Goal: Transaction & Acquisition: Book appointment/travel/reservation

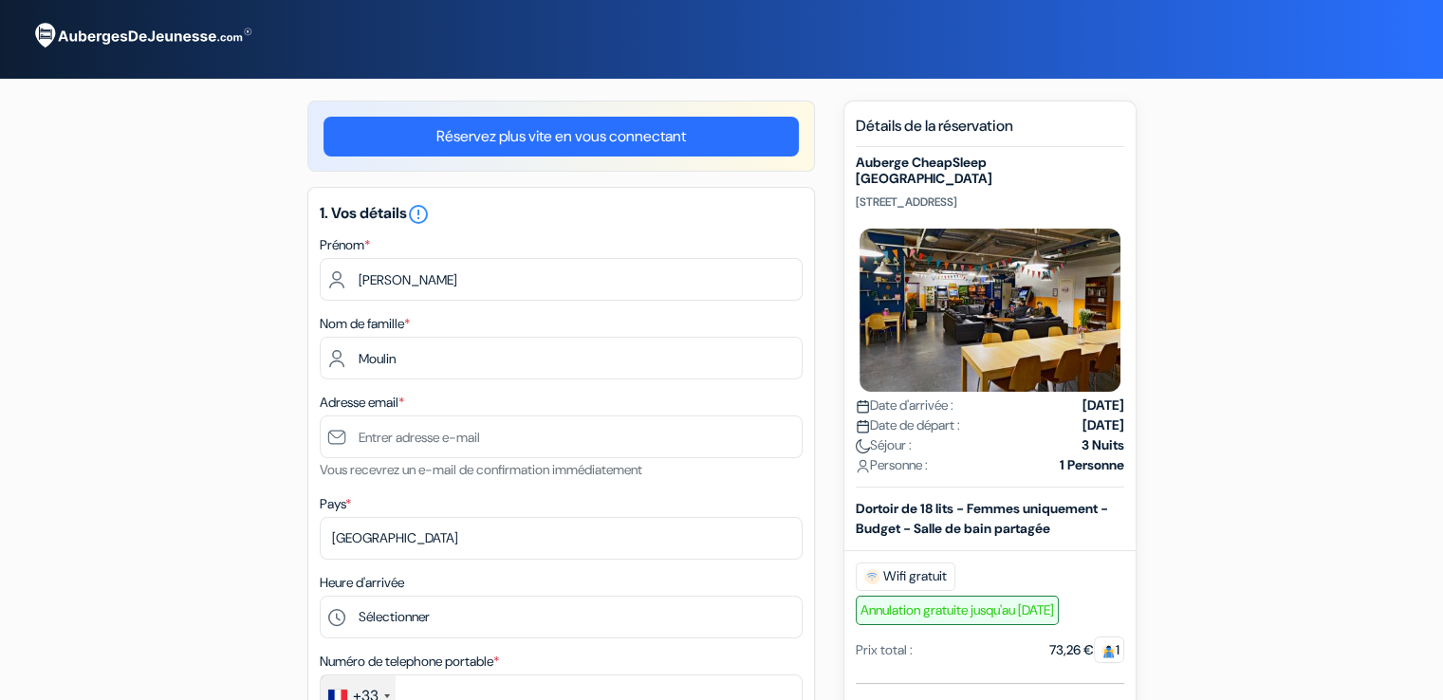
type input "Moulin"
click at [463, 414] on div "Adresse email * Vous recevrez un e-mail de confirmation immédiatement" at bounding box center [561, 436] width 483 height 90
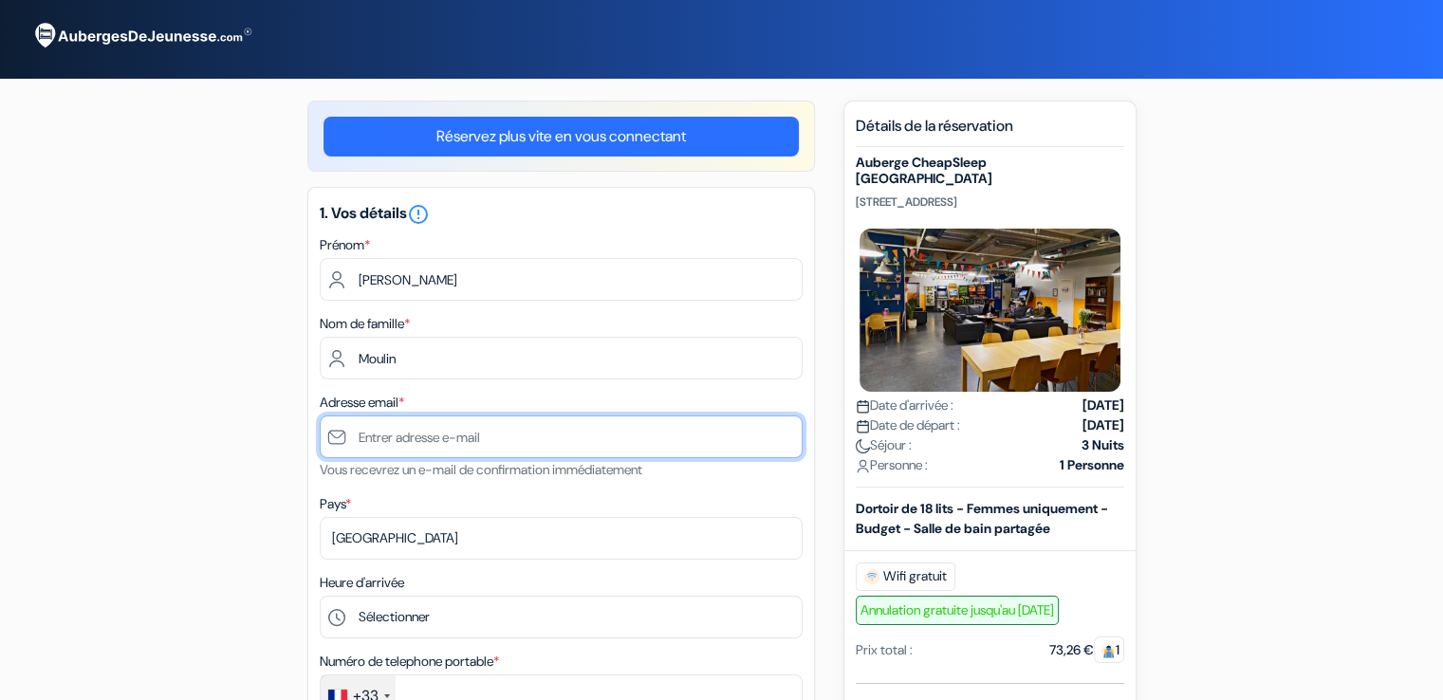
click at [501, 434] on input "text" at bounding box center [561, 437] width 483 height 43
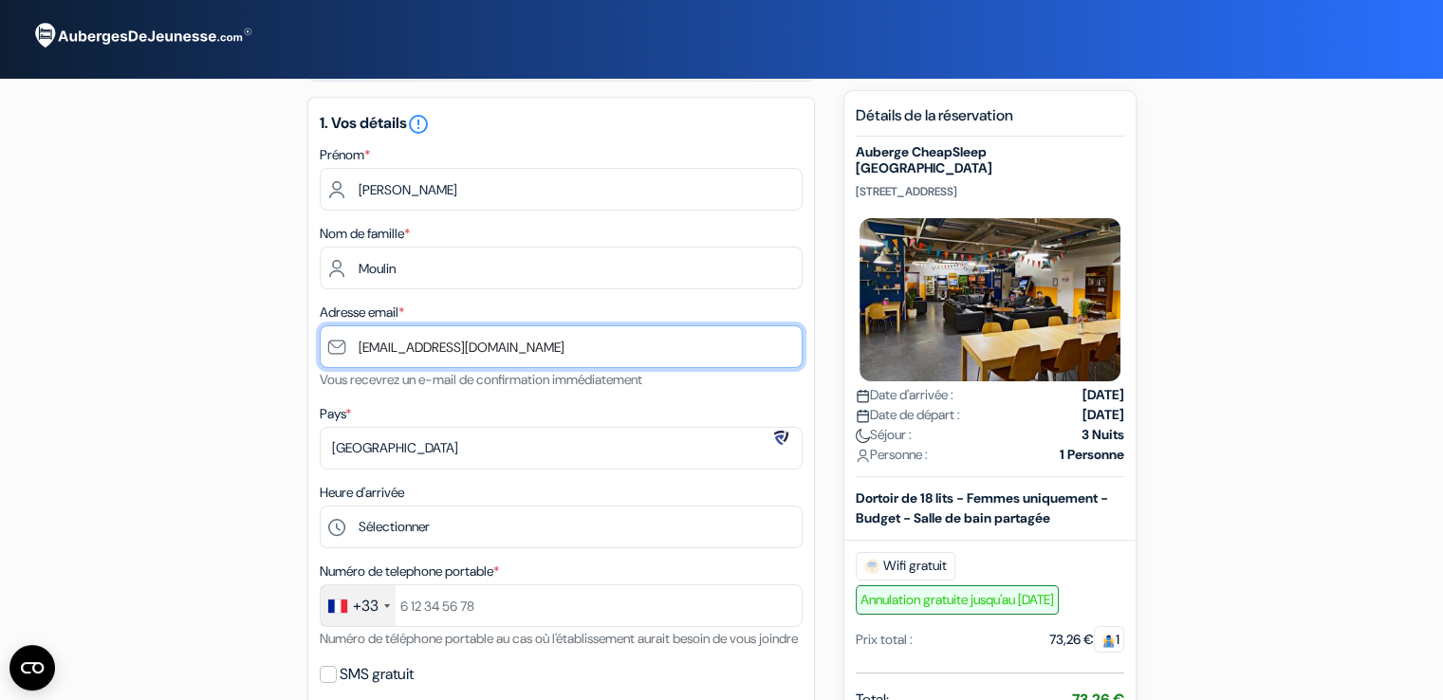
scroll to position [95, 0]
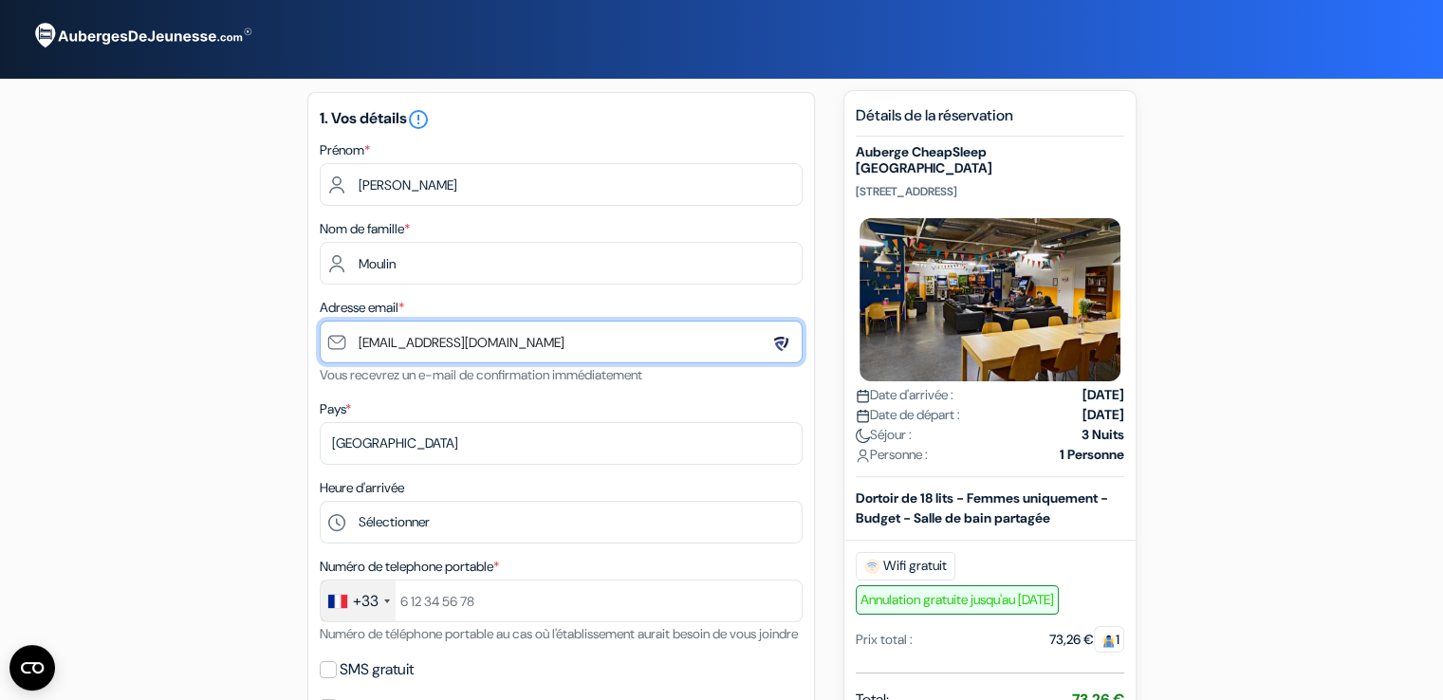
type input "[EMAIL_ADDRESS][DOMAIN_NAME]"
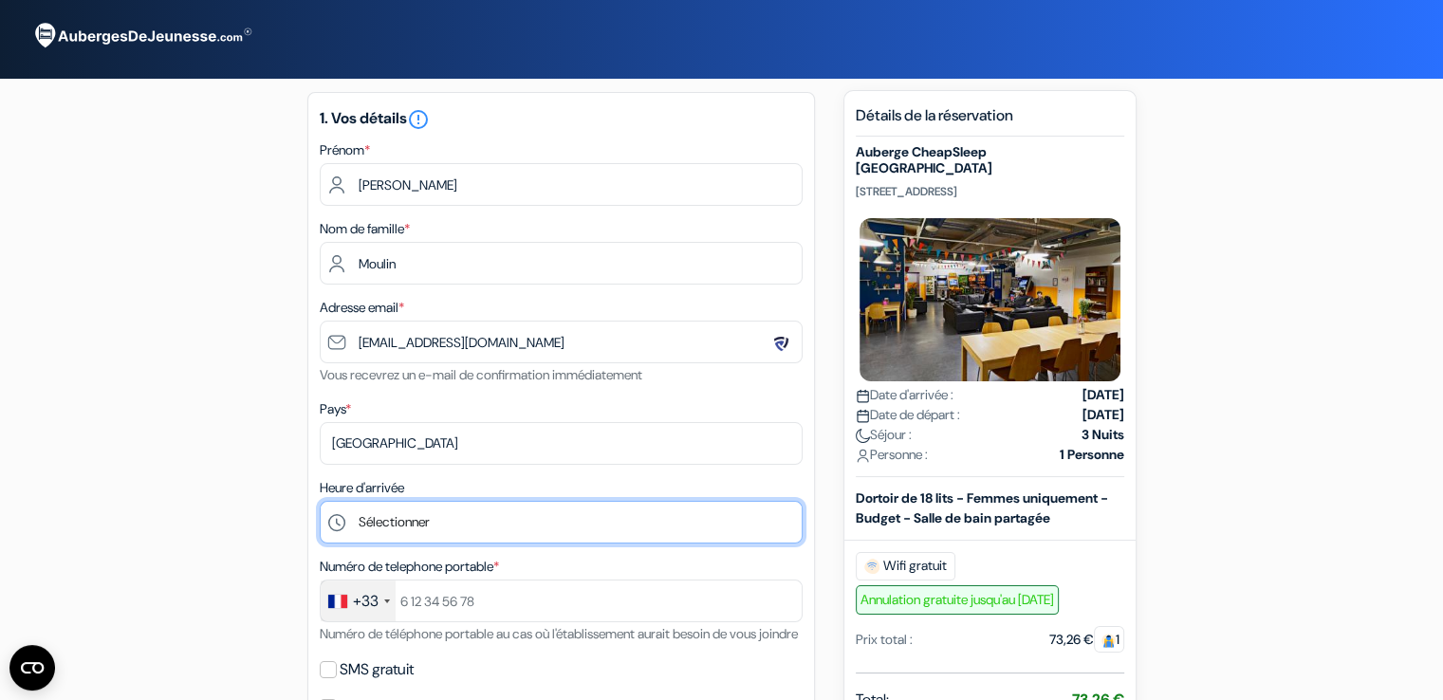
click at [421, 532] on select "Sélectionner 1:00 2:00 3:00 4:00 5:00 6:00 7:00 8:00 9:00 10:00 11:00 12:00 13:…" at bounding box center [561, 522] width 483 height 43
click at [521, 520] on select "Sélectionner 1:00 2:00 3:00 4:00 5:00 6:00 7:00 8:00 9:00 10:00 11:00 12:00 13:…" at bounding box center [561, 522] width 483 height 43
select select "13"
click at [320, 502] on select "Sélectionner 1:00 2:00 3:00 4:00 5:00 6:00 7:00 8:00 9:00 10:00 11:00 12:00 13:…" at bounding box center [561, 522] width 483 height 43
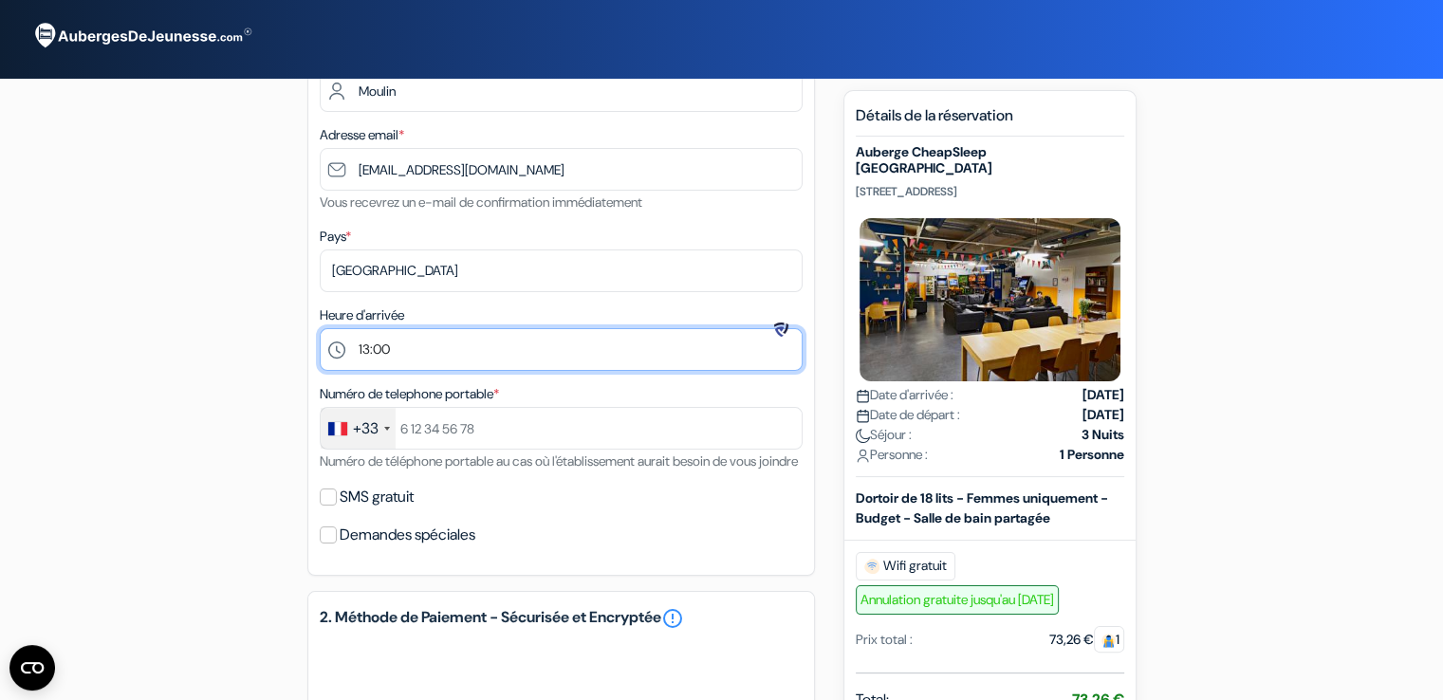
scroll to position [285, 0]
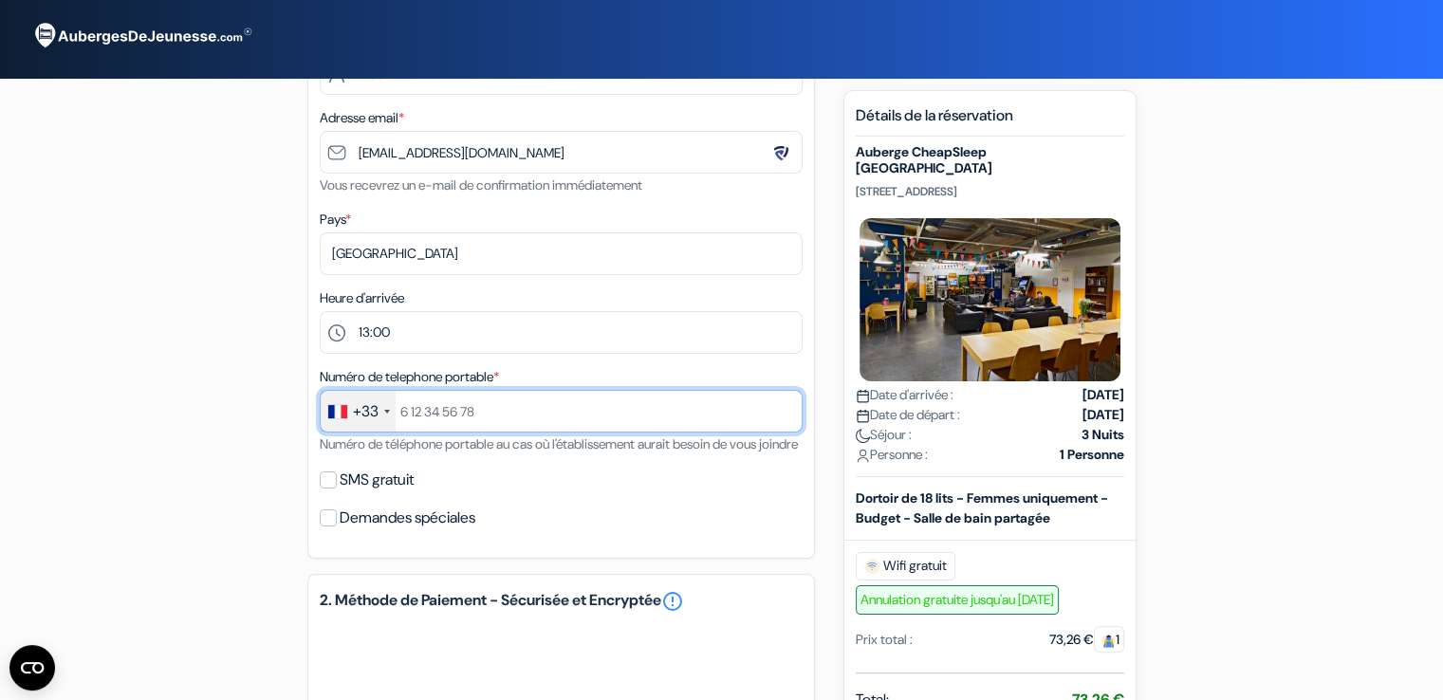
click at [501, 414] on input "text" at bounding box center [561, 411] width 483 height 43
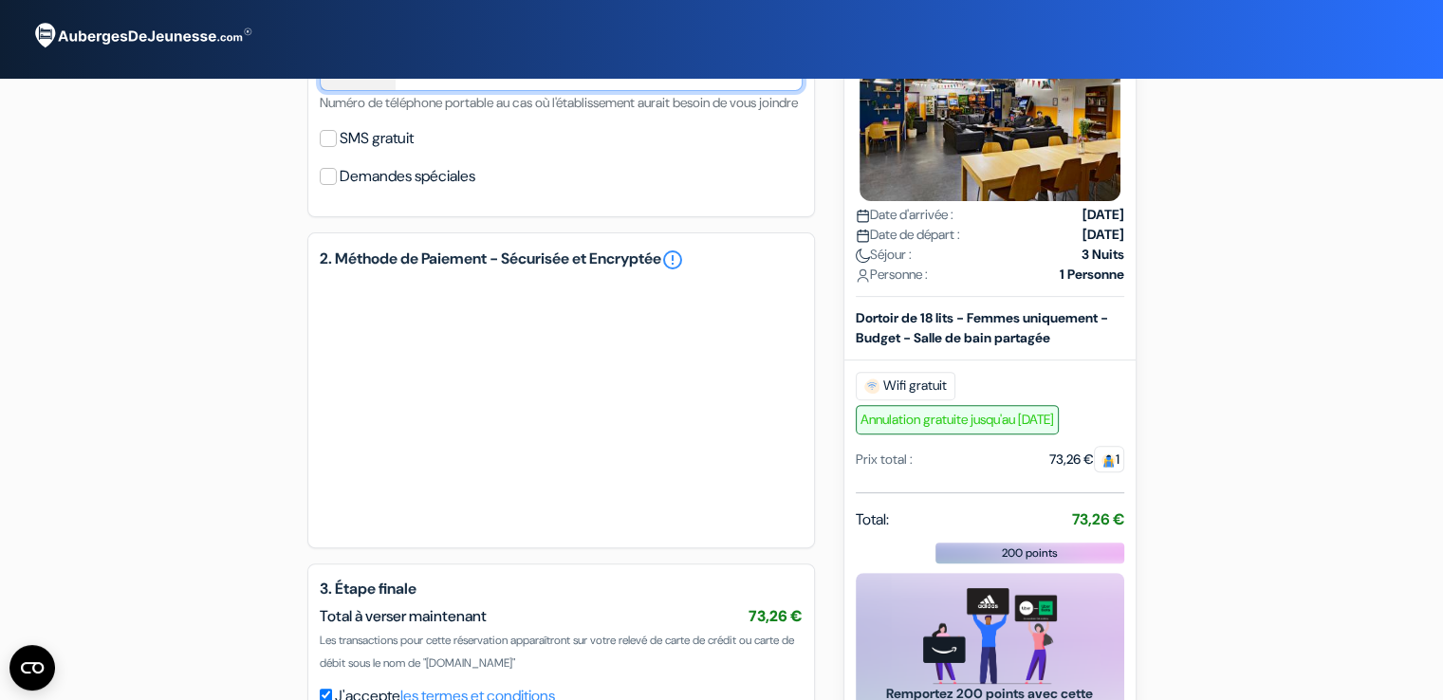
scroll to position [664, 0]
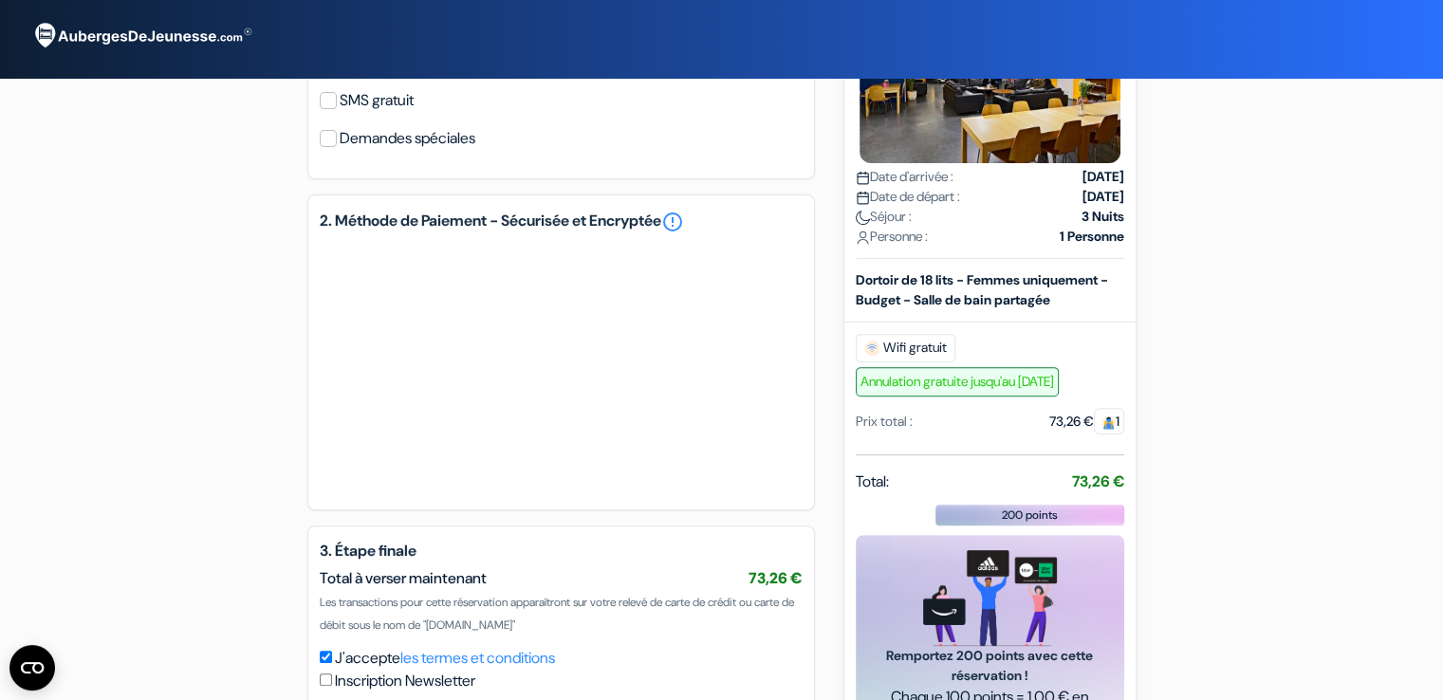
type input "673788302"
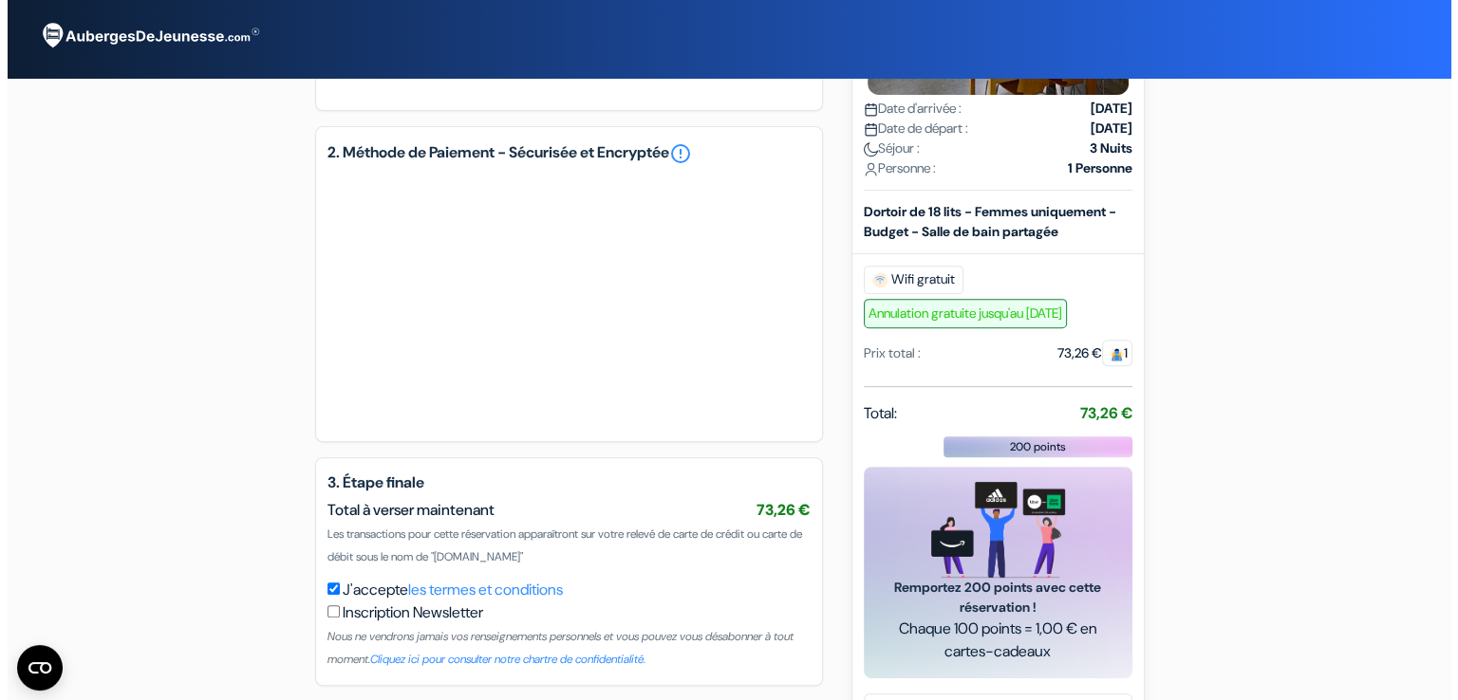
scroll to position [827, 0]
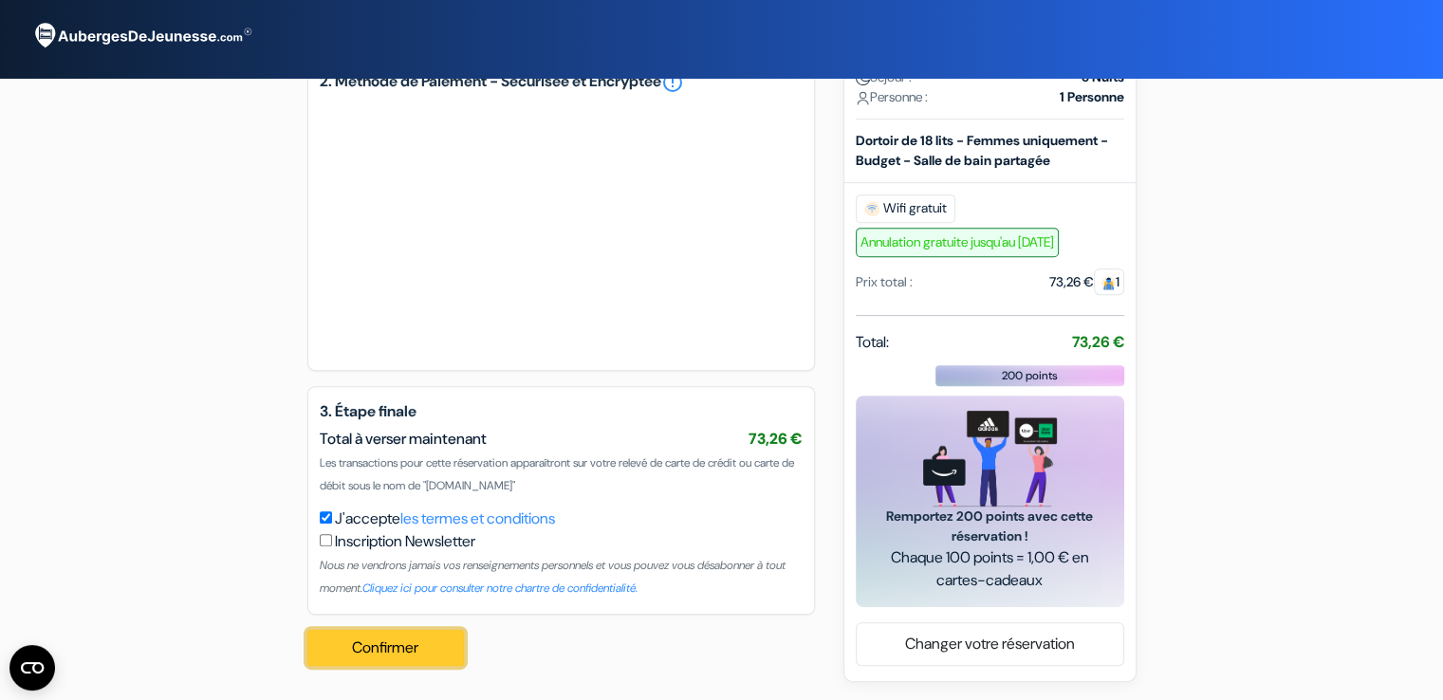
click at [437, 654] on button "Confirmer Loading..." at bounding box center [386, 648] width 158 height 36
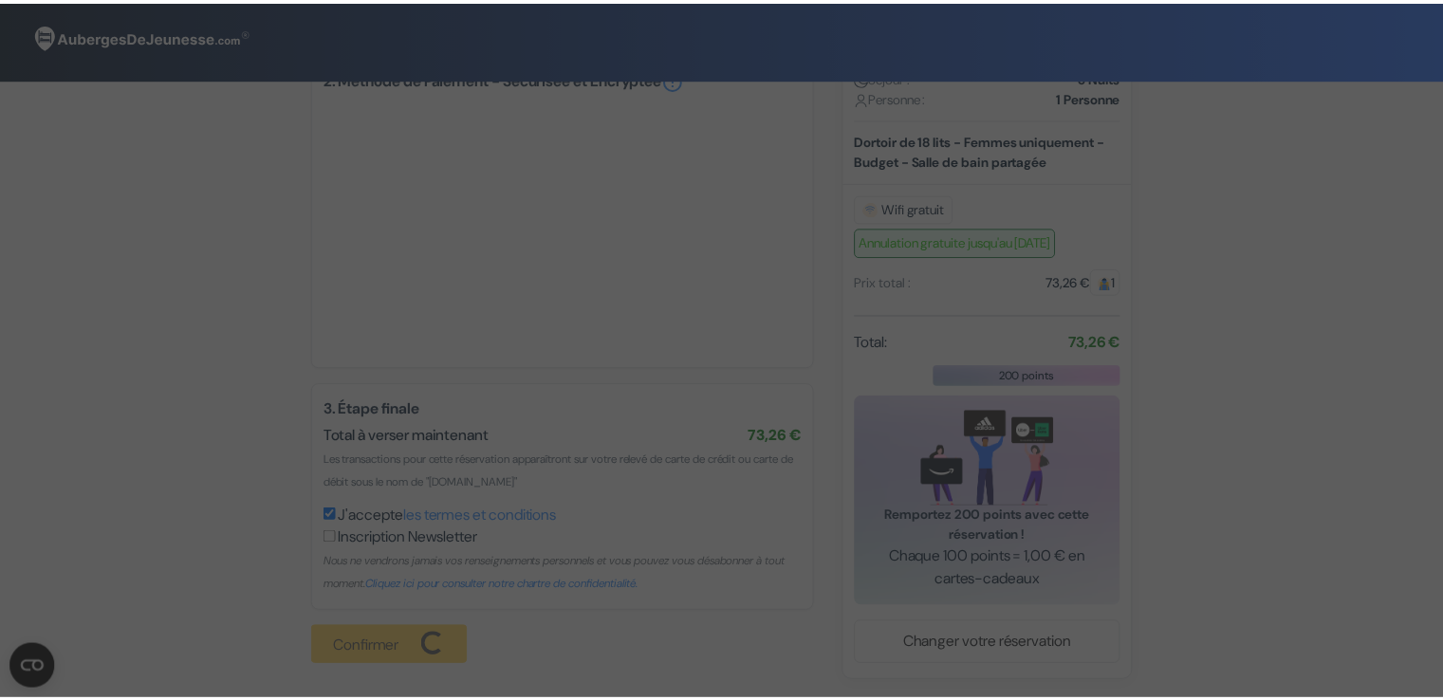
scroll to position [0, 0]
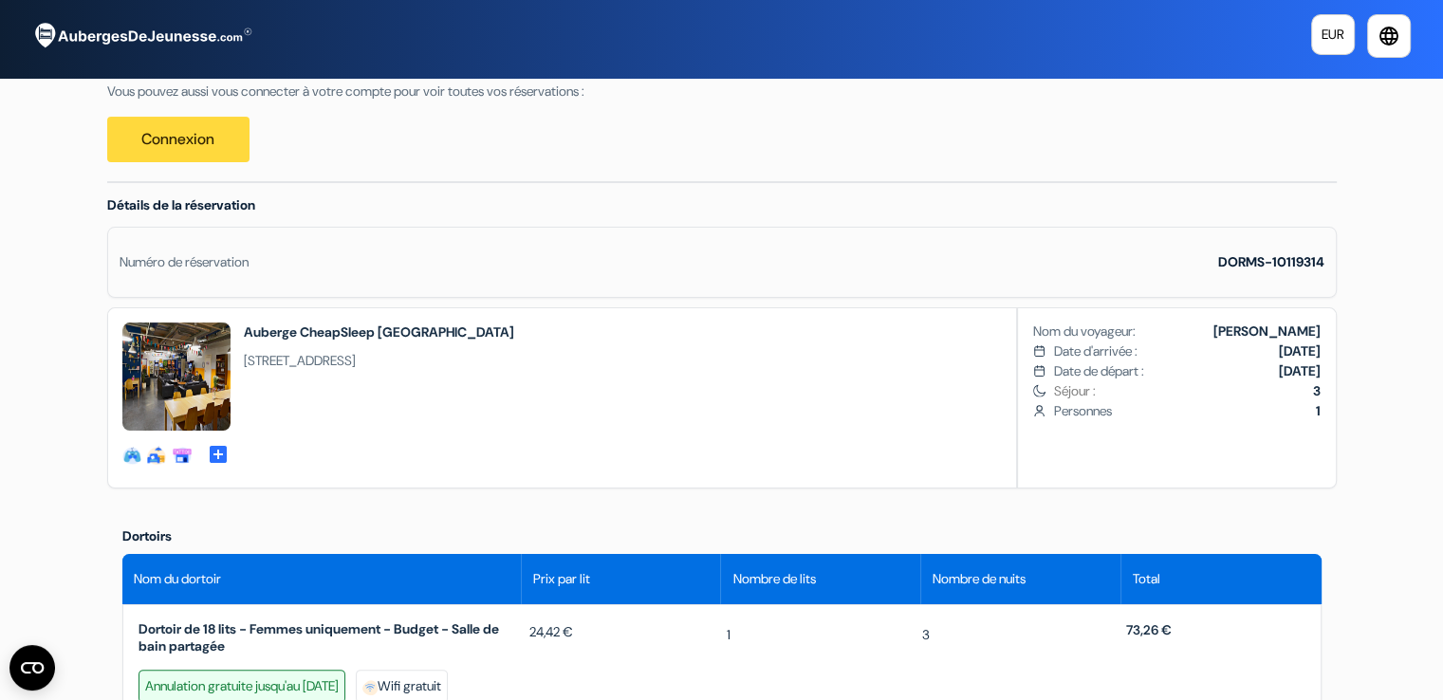
scroll to position [474, 0]
